Goal: Information Seeking & Learning: Learn about a topic

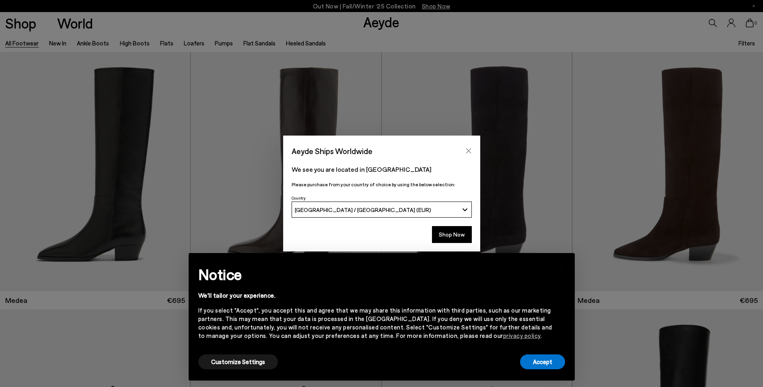
click at [470, 151] on icon "Close" at bounding box center [468, 151] width 6 height 6
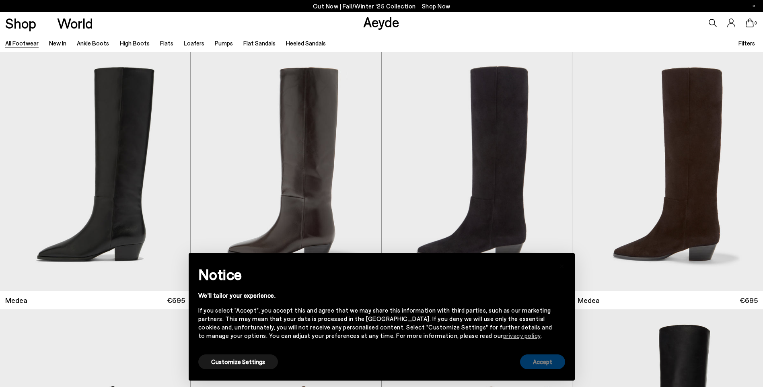
click at [543, 365] on button "Accept" at bounding box center [542, 361] width 45 height 15
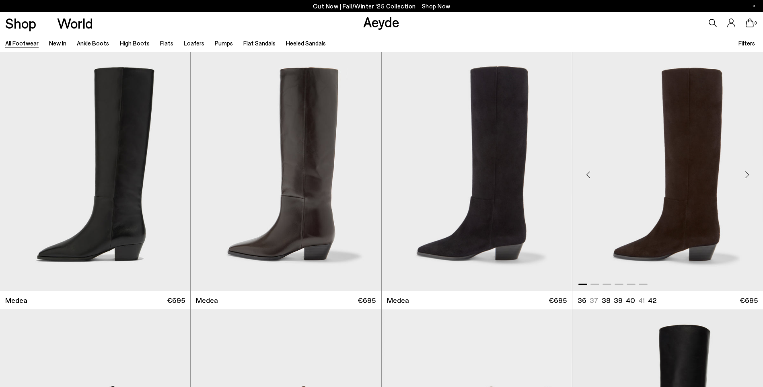
click at [663, 251] on img "1 / 6" at bounding box center [668, 171] width 191 height 239
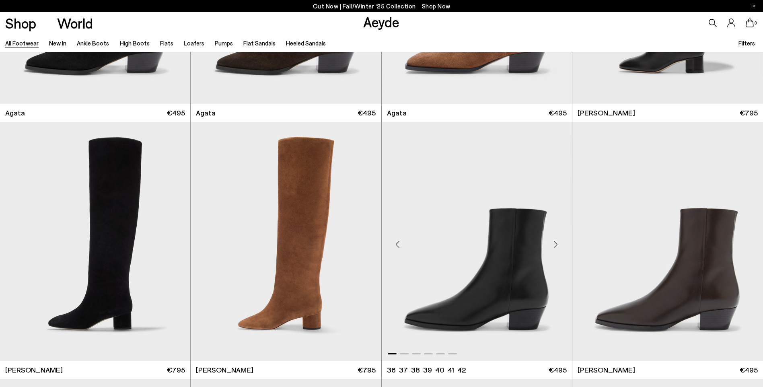
scroll to position [443, 0]
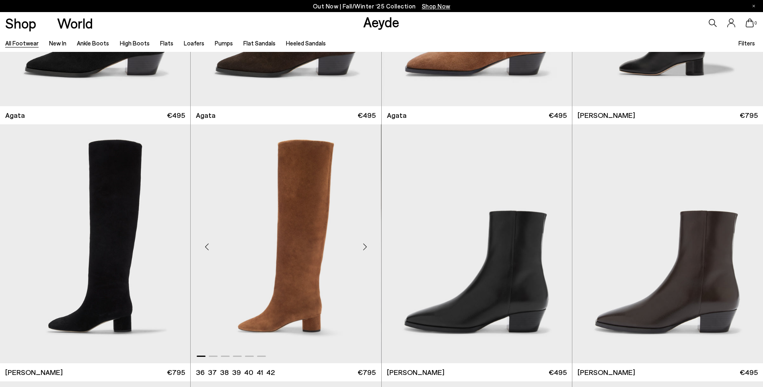
click at [301, 262] on img "1 / 6" at bounding box center [286, 243] width 190 height 239
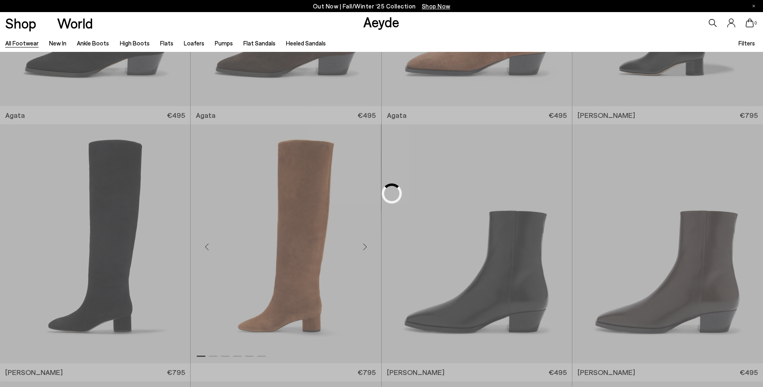
scroll to position [501, 0]
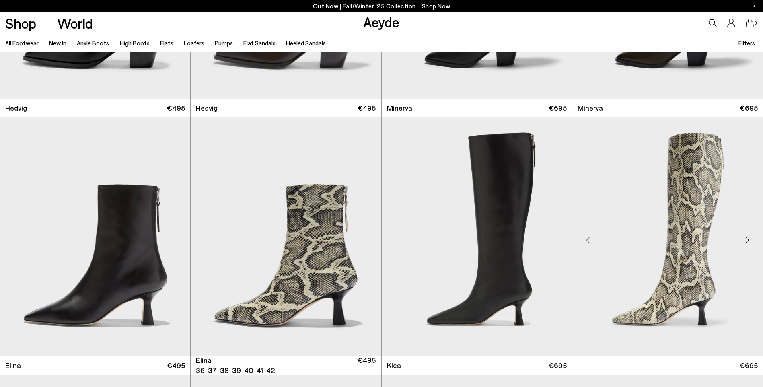
scroll to position [983, 0]
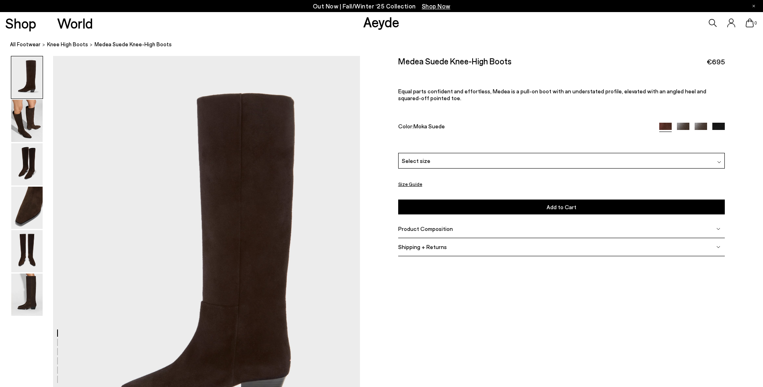
click at [412, 183] on button "Size Guide" at bounding box center [410, 184] width 24 height 10
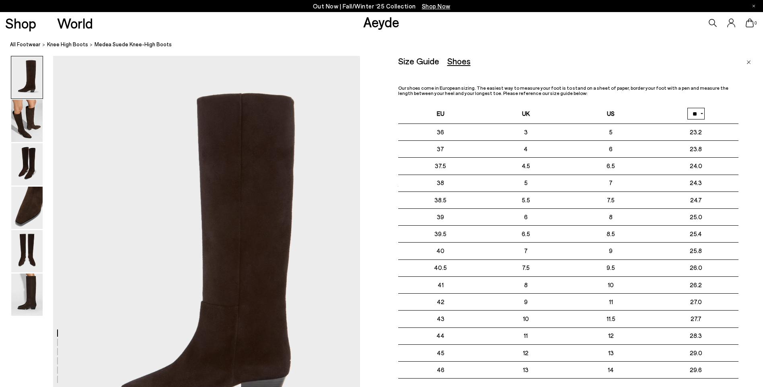
click at [416, 106] on th "EU" at bounding box center [440, 114] width 85 height 20
click at [428, 65] on div "Size Guide" at bounding box center [418, 61] width 41 height 10
